Goal: Transaction & Acquisition: Book appointment/travel/reservation

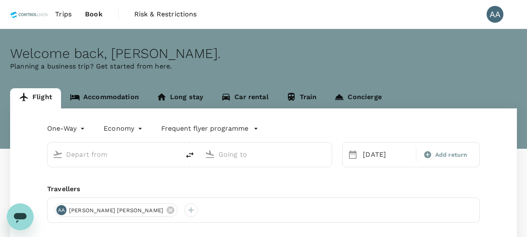
type input "Kuala Lumpur, Malaysia (any)"
type input "Mumbai, India (any)"
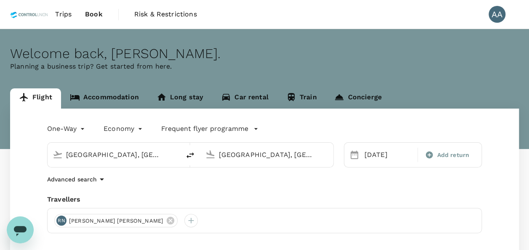
click at [107, 95] on link "Accommodation" at bounding box center [104, 98] width 87 height 20
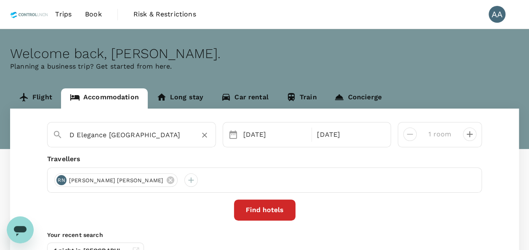
click at [183, 136] on input "D Elegance Grand Bandar Seri Alam" at bounding box center [127, 134] width 117 height 13
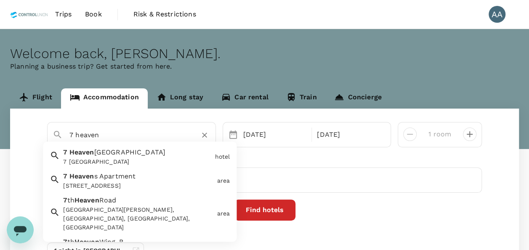
click at [140, 154] on span "Boutique Hotel" at bounding box center [130, 152] width 72 height 8
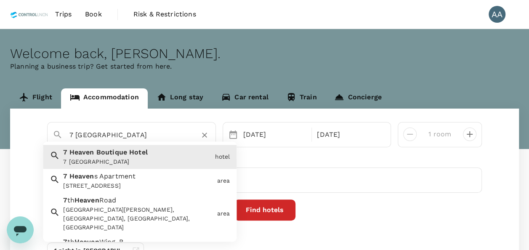
drag, startPoint x: 153, startPoint y: 134, endPoint x: -83, endPoint y: 126, distance: 236.1
click at [0, 126] on html "Trips Book Risk & Restrictions AA Welcome back , Anuratha . Planning a business…" at bounding box center [264, 167] width 529 height 334
type input "7 [GEOGRAPHIC_DATA]"
click at [155, 135] on input "7 [GEOGRAPHIC_DATA]" at bounding box center [127, 134] width 117 height 13
click at [154, 160] on div "7 [GEOGRAPHIC_DATA]" at bounding box center [137, 162] width 148 height 9
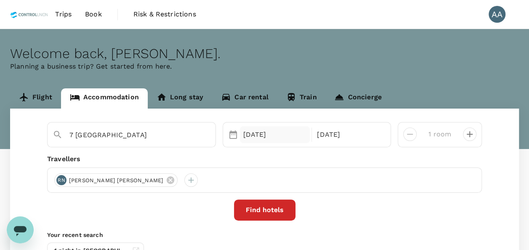
click at [256, 130] on div "14 Oct" at bounding box center [275, 134] width 70 height 17
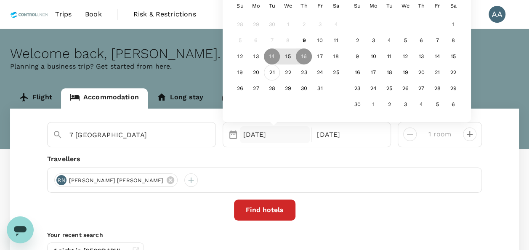
click at [273, 74] on div "21" at bounding box center [272, 73] width 16 height 16
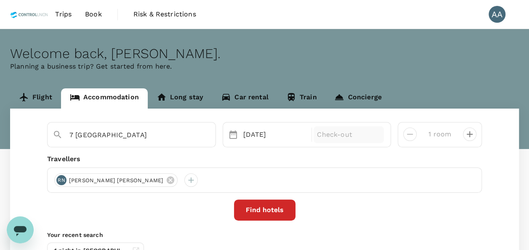
click at [331, 134] on p "Check-out" at bounding box center [349, 135] width 64 height 10
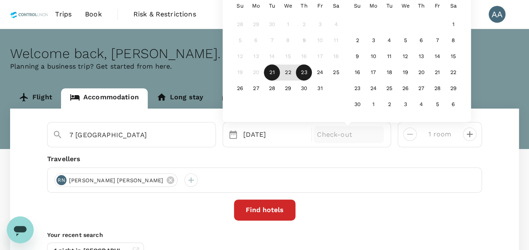
click at [305, 76] on div "23" at bounding box center [304, 73] width 16 height 16
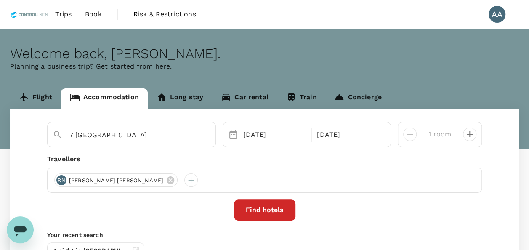
click at [407, 201] on div "Find hotels" at bounding box center [264, 209] width 435 height 21
click at [167, 178] on icon at bounding box center [171, 180] width 8 height 8
click at [59, 181] on div at bounding box center [60, 179] width 13 height 13
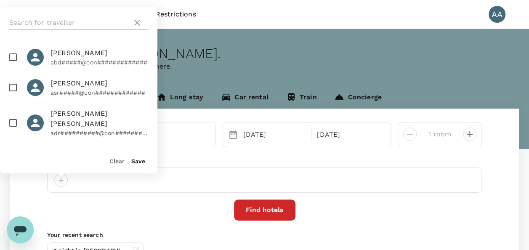
click at [57, 22] on input "text" at bounding box center [68, 22] width 119 height 13
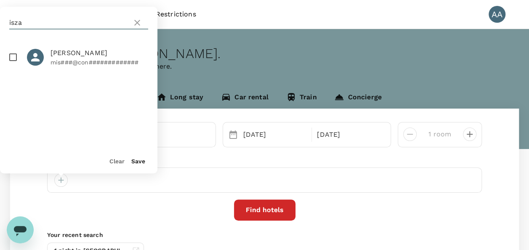
type input "isza"
click at [15, 62] on input "checkbox" at bounding box center [13, 57] width 18 height 18
checkbox input "true"
click at [133, 163] on button "Save" at bounding box center [138, 161] width 14 height 7
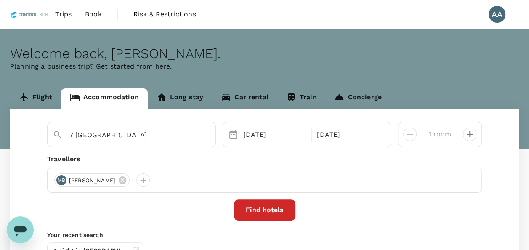
click at [268, 214] on button "Find hotels" at bounding box center [264, 209] width 61 height 21
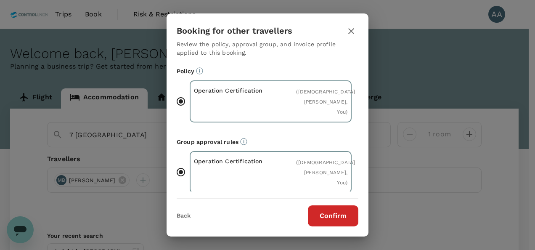
click at [323, 200] on div "Back Confirm" at bounding box center [268, 213] width 202 height 28
drag, startPoint x: 331, startPoint y: 220, endPoint x: 334, endPoint y: 211, distance: 8.8
click at [333, 214] on button "Confirm" at bounding box center [333, 215] width 50 height 21
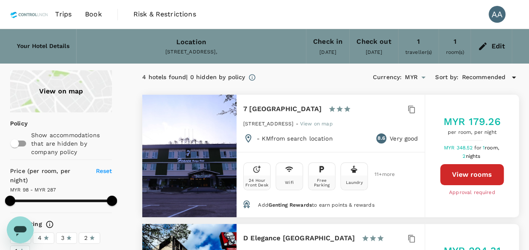
click at [466, 175] on button "View rooms" at bounding box center [472, 174] width 64 height 21
type input "286.79"
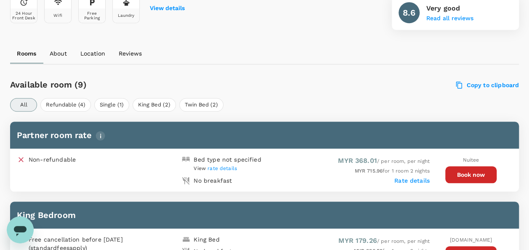
scroll to position [379, 0]
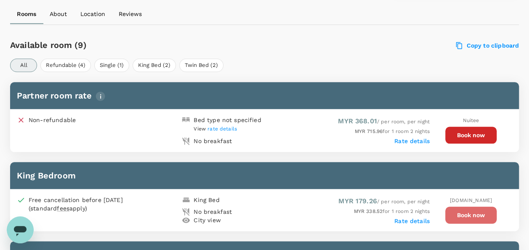
click at [452, 214] on button "Book now" at bounding box center [470, 215] width 51 height 17
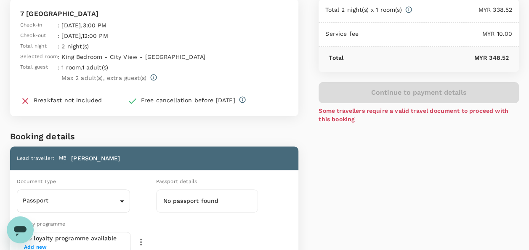
scroll to position [168, 0]
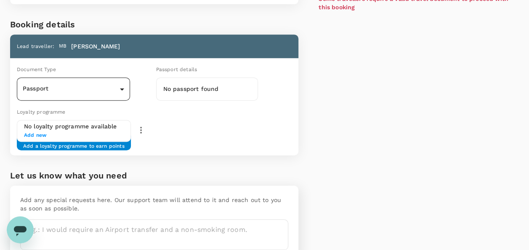
click at [120, 93] on body "Back to hotel details Review selection You've selected 7 Heaven Boutique Hotel …" at bounding box center [264, 64] width 529 height 464
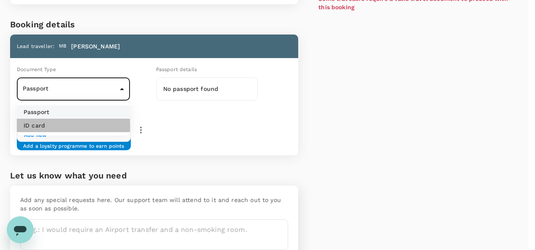
click at [94, 125] on li "ID card" at bounding box center [73, 125] width 113 height 13
type input "Id card"
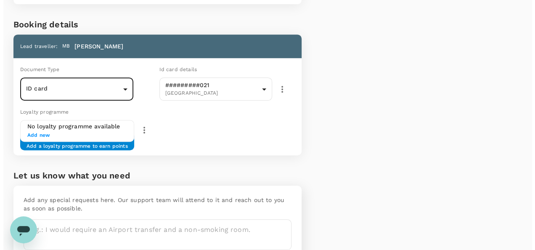
scroll to position [0, 0]
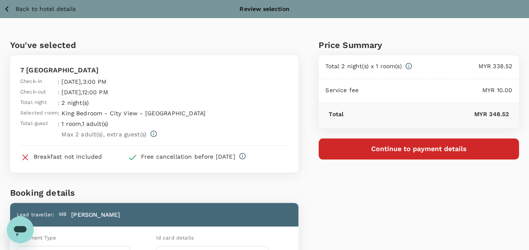
click at [356, 196] on div "Price Summary Total 2 night(s) x 1 room(s) MYR 338.52 Service fee MYR 10.00 Tot…" at bounding box center [408, 230] width 220 height 424
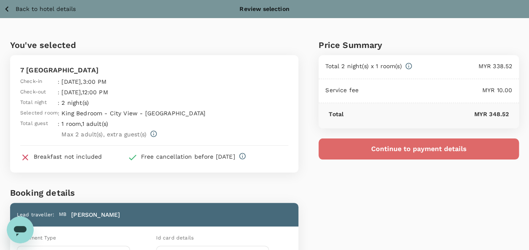
click at [362, 155] on button "Continue to payment details" at bounding box center [418, 148] width 200 height 21
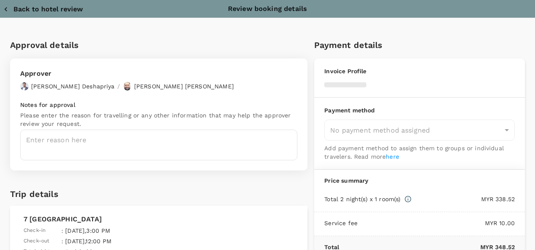
type input "9e254831-a140-43d4-90d9-f4bdc71b84d3"
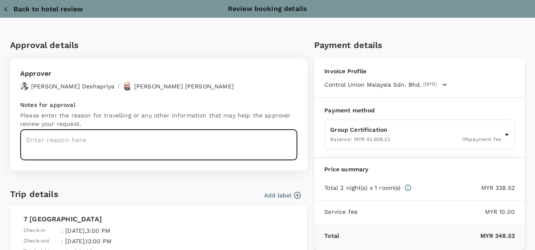
click at [166, 143] on textarea at bounding box center [158, 145] width 277 height 31
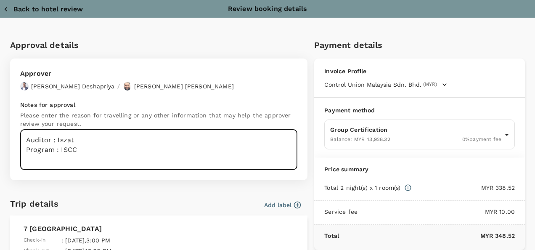
drag, startPoint x: 32, startPoint y: 160, endPoint x: 28, endPoint y: 158, distance: 5.3
click at [31, 160] on textarea "Auditor : Iszat Program : ISCC" at bounding box center [158, 150] width 277 height 40
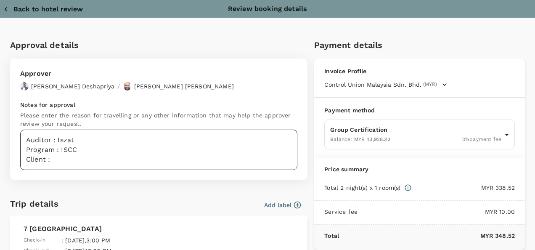
click at [56, 163] on textarea "Auditor : Iszat Program : ISCC Client :" at bounding box center [158, 150] width 277 height 40
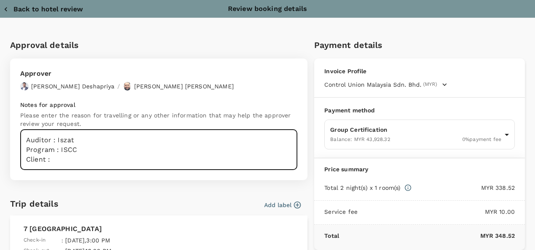
paste textarea "Palmaju Edible Oil Sdn Bhd"
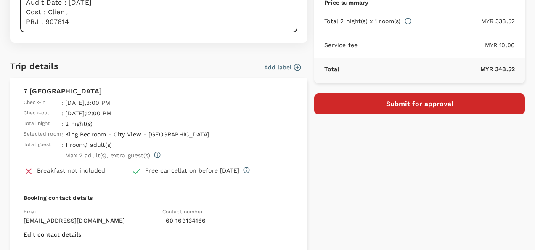
scroll to position [168, 0]
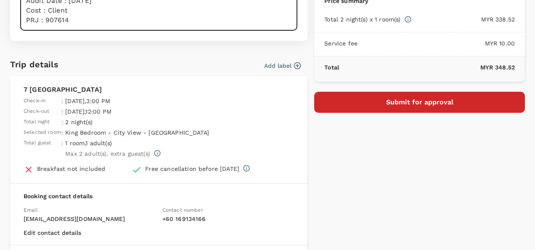
type textarea "Auditor : Iszat Program : ISCC Client : Palmaju Edible Oil Sdn Bhd Audit Date :…"
click at [329, 108] on button "Submit for approval" at bounding box center [419, 102] width 211 height 21
